Goal: Navigation & Orientation: Find specific page/section

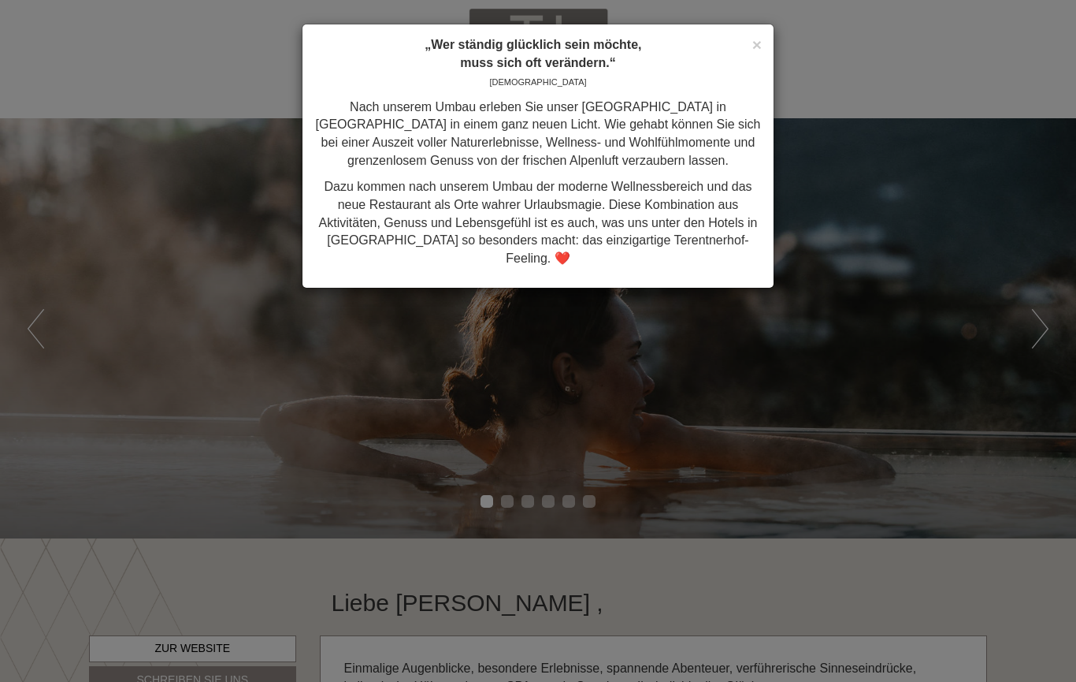
scroll to position [1181, 0]
click at [753, 42] on span "×" at bounding box center [757, 44] width 9 height 18
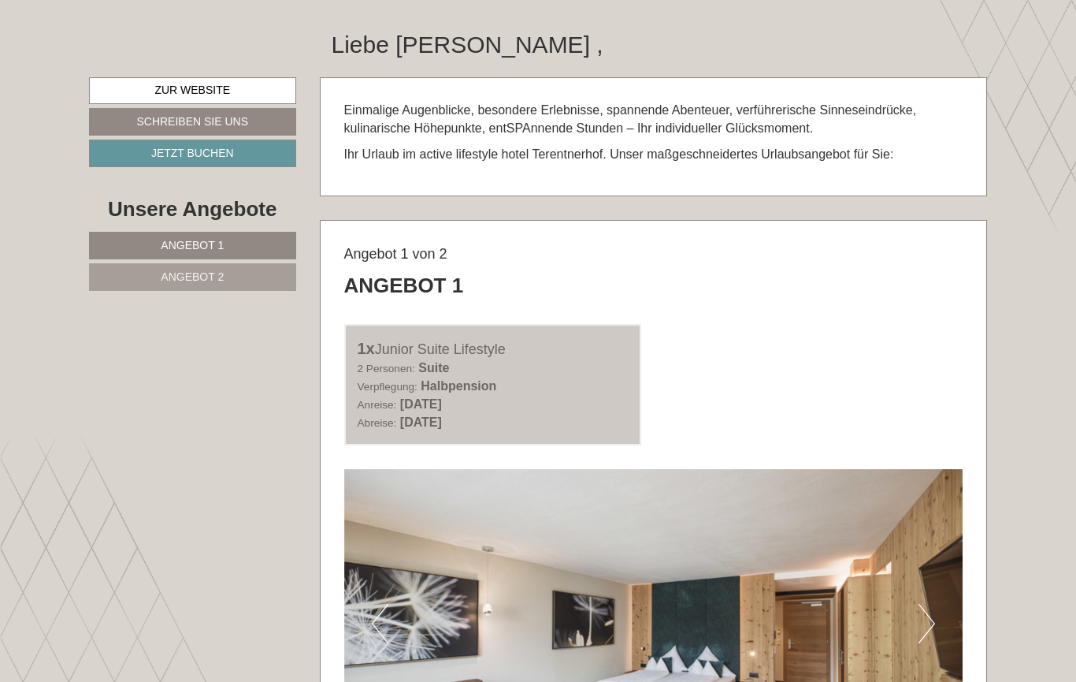
scroll to position [557, 0]
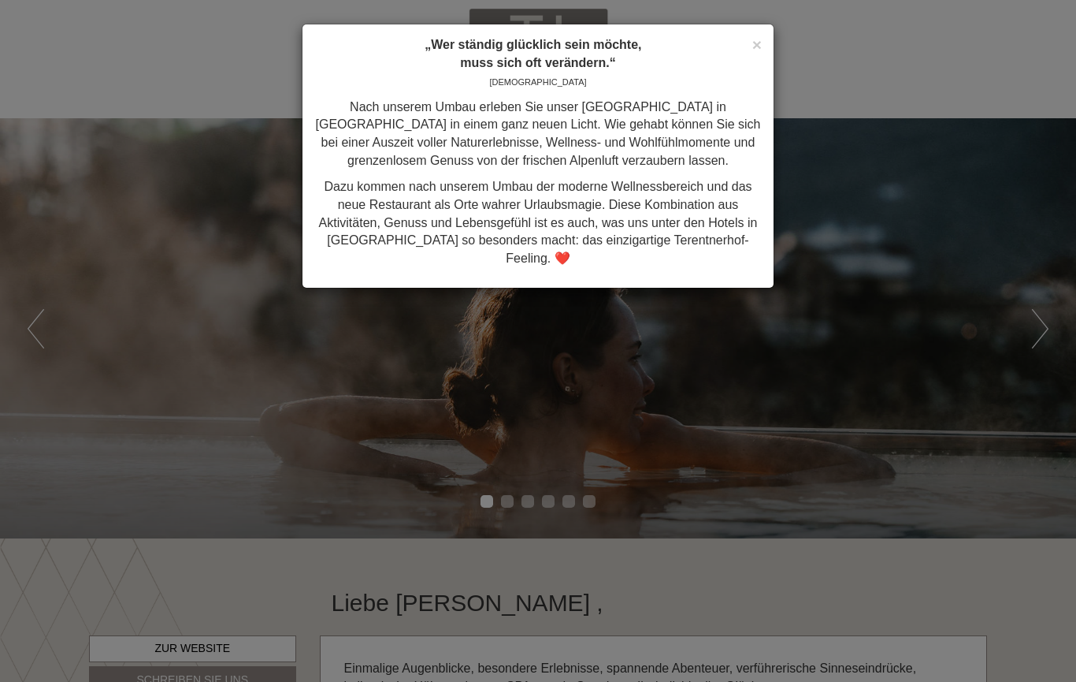
scroll to position [1181, 0]
click at [754, 43] on span "×" at bounding box center [757, 44] width 9 height 18
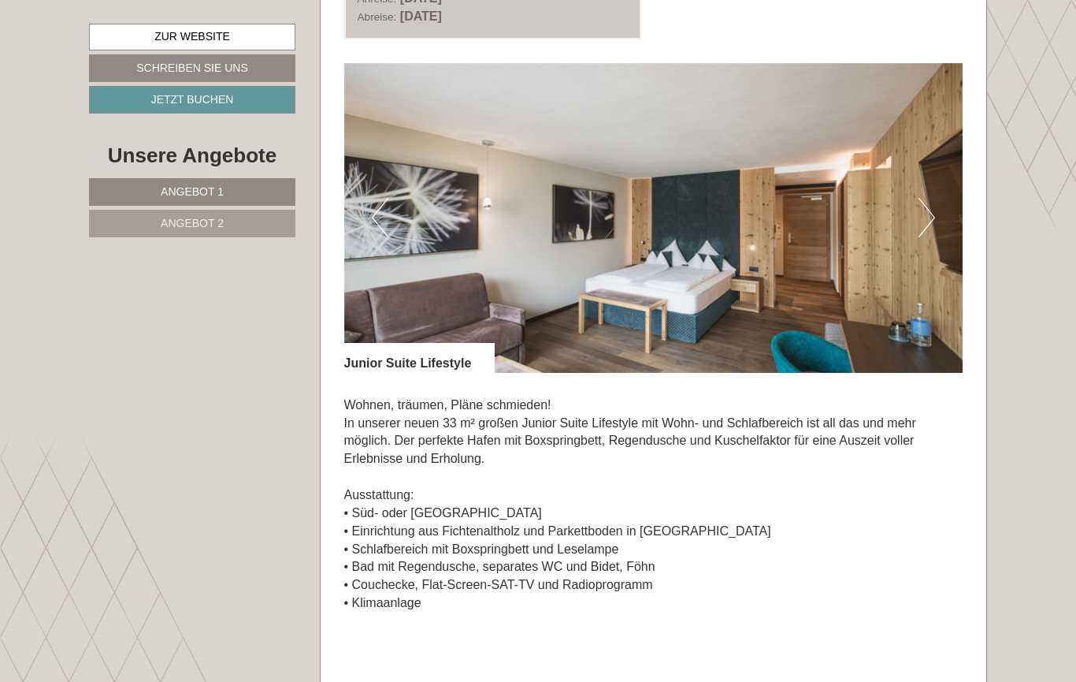
scroll to position [942, 0]
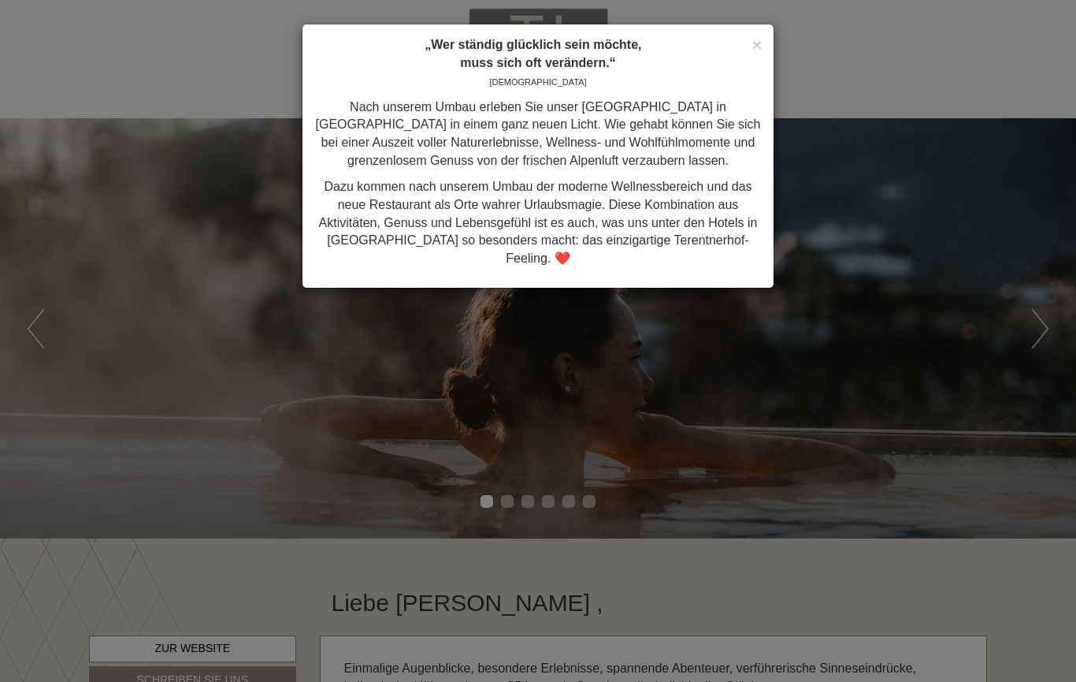
scroll to position [1181, 0]
click at [758, 42] on span "×" at bounding box center [757, 44] width 9 height 18
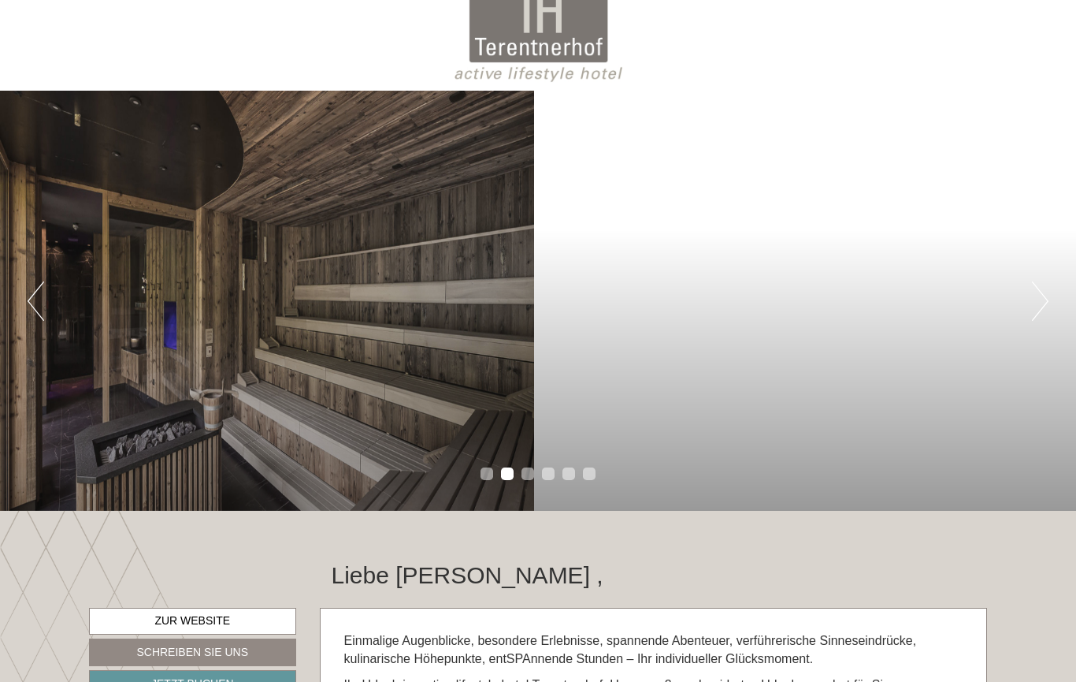
scroll to position [251, 0]
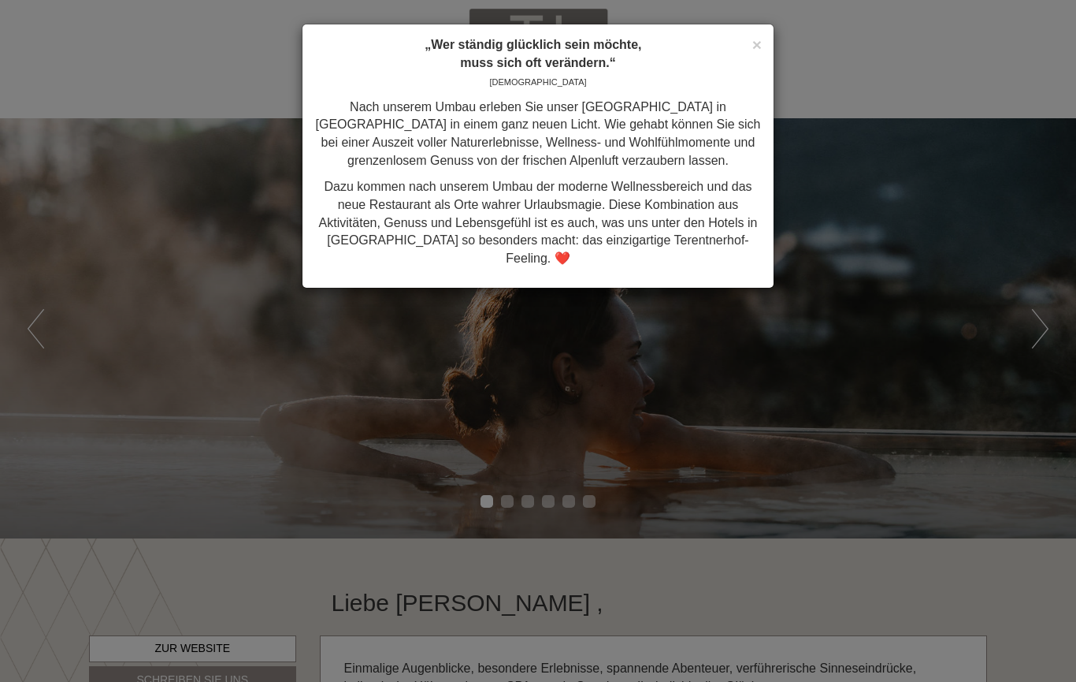
scroll to position [1181, 0]
click at [760, 47] on span "×" at bounding box center [757, 44] width 9 height 18
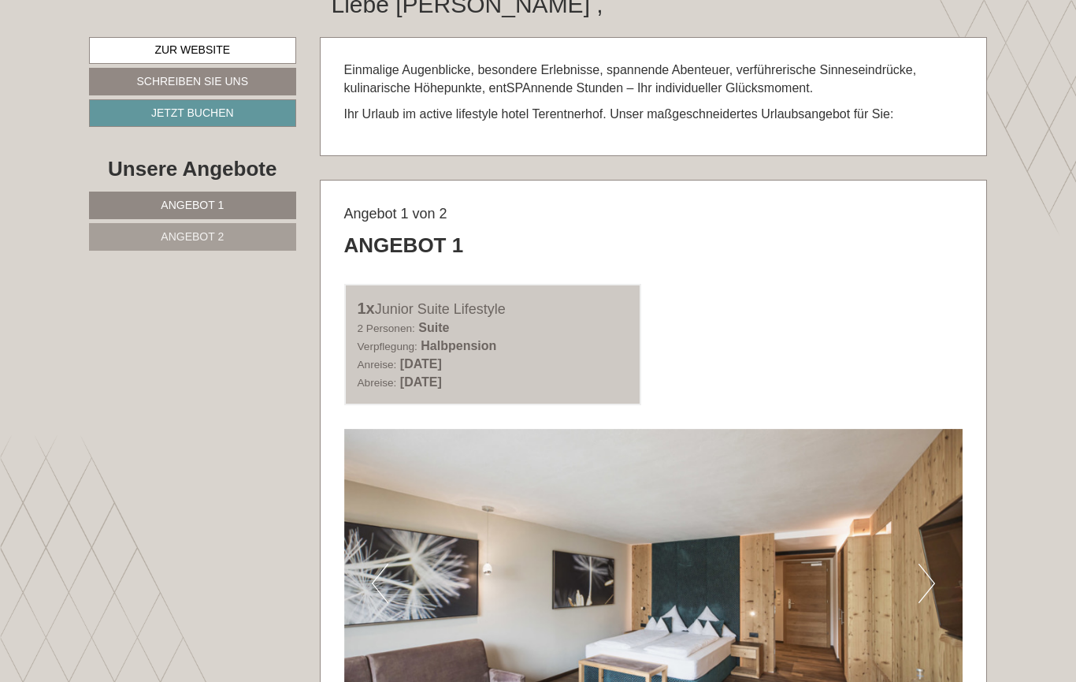
scroll to position [597, 0]
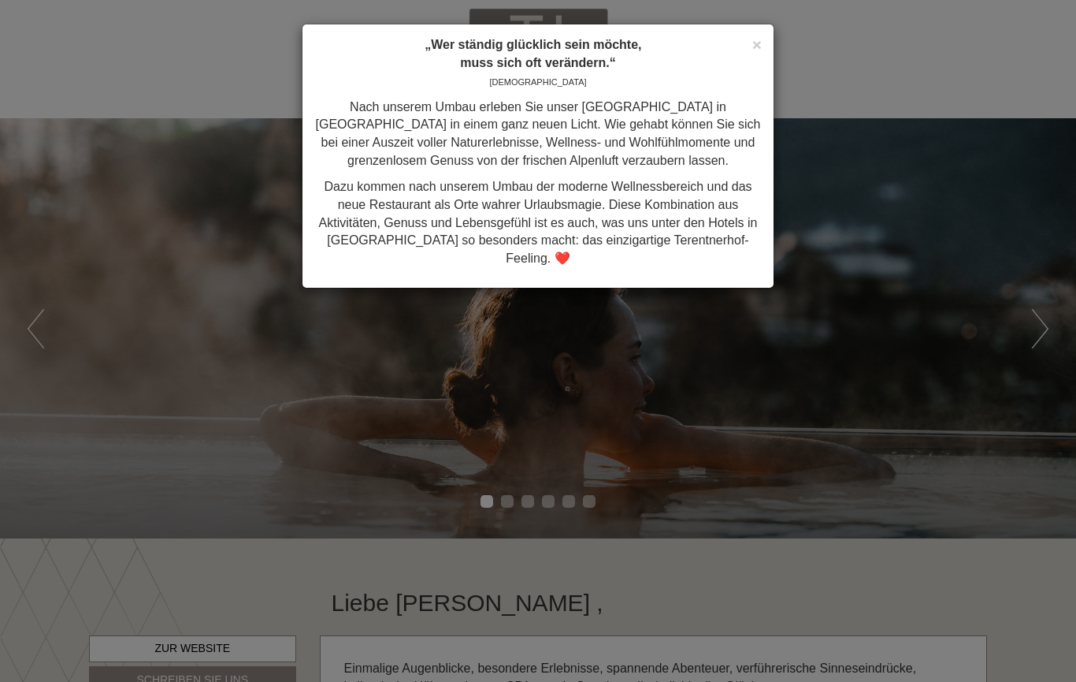
scroll to position [1181, 0]
click at [754, 46] on span "×" at bounding box center [757, 44] width 9 height 18
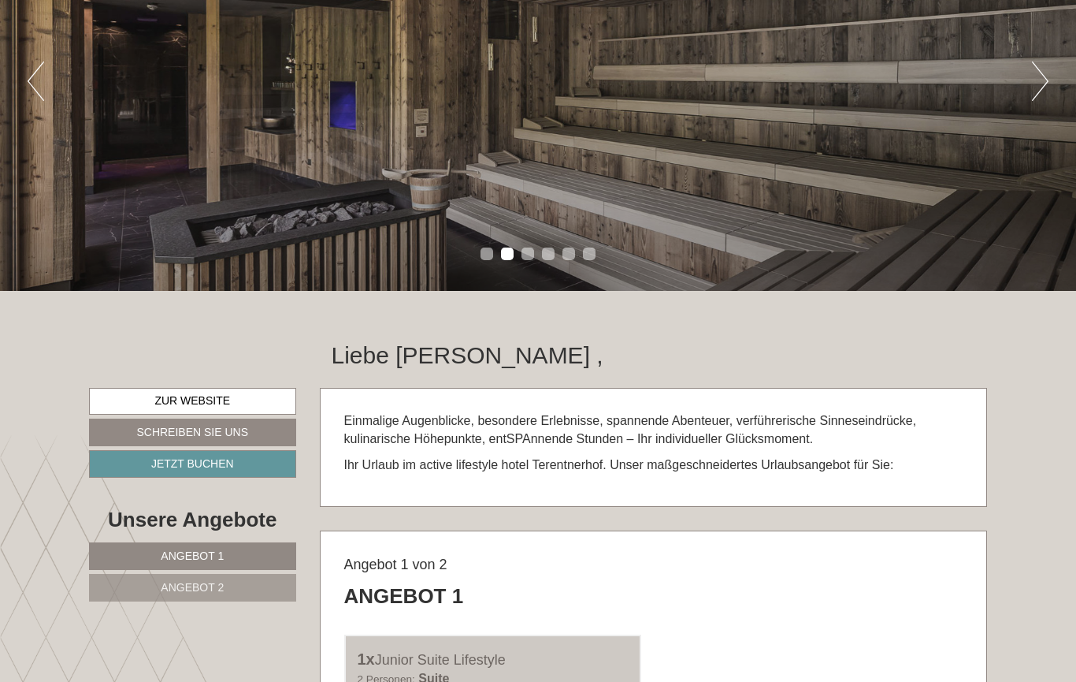
scroll to position [247, 0]
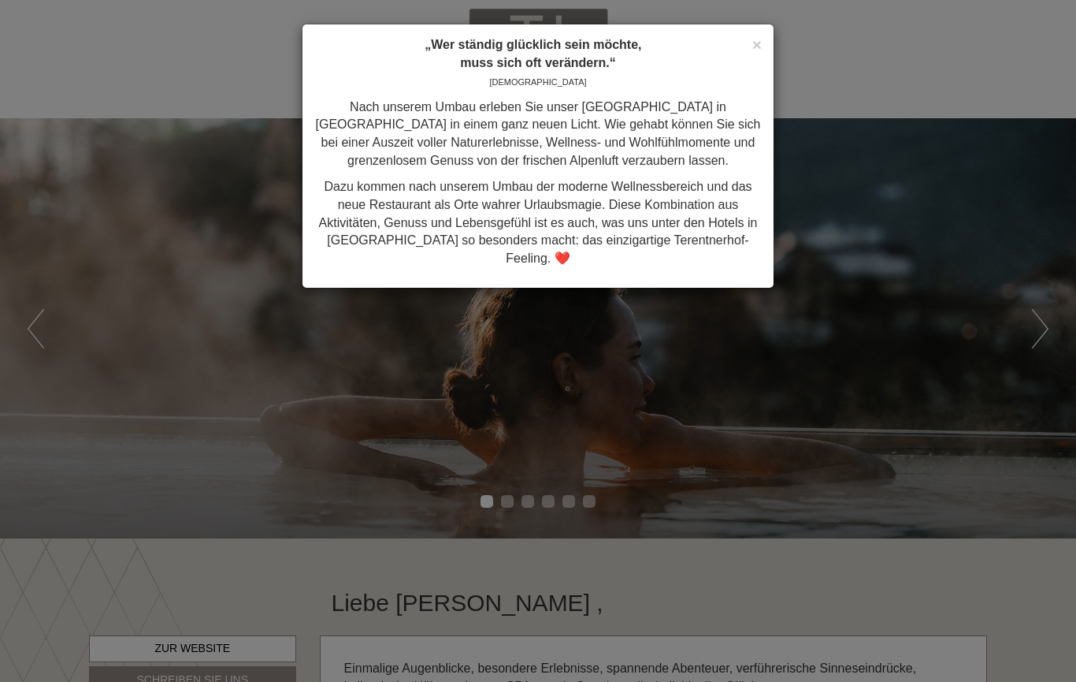
click at [757, 35] on span "×" at bounding box center [757, 44] width 9 height 18
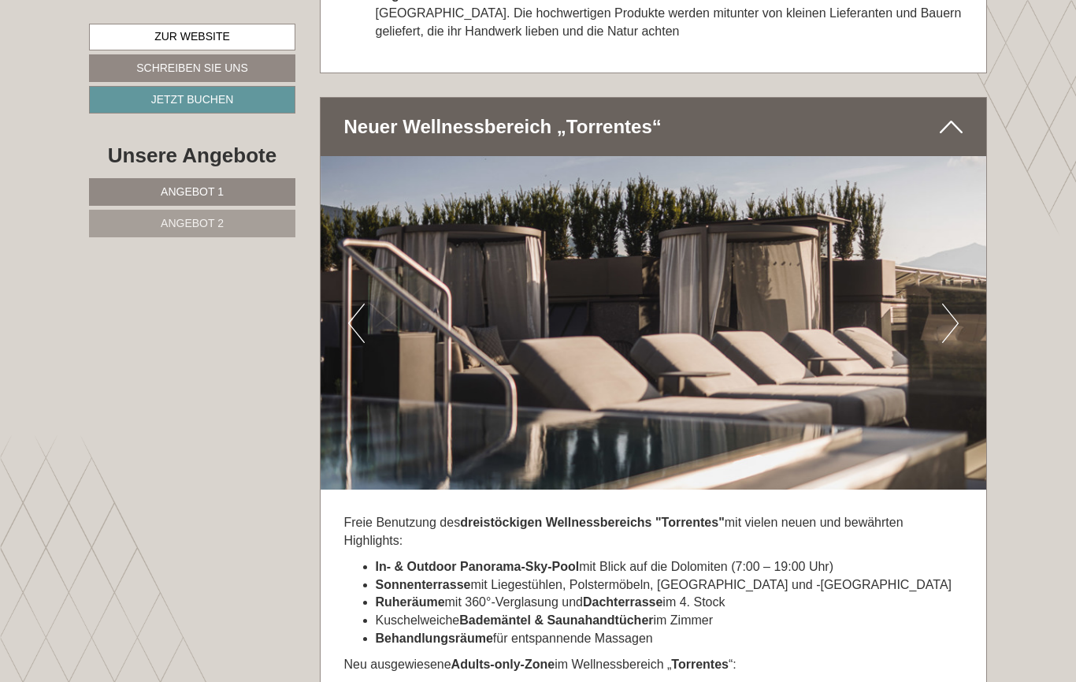
scroll to position [4107, 0]
